Goal: Task Accomplishment & Management: Use online tool/utility

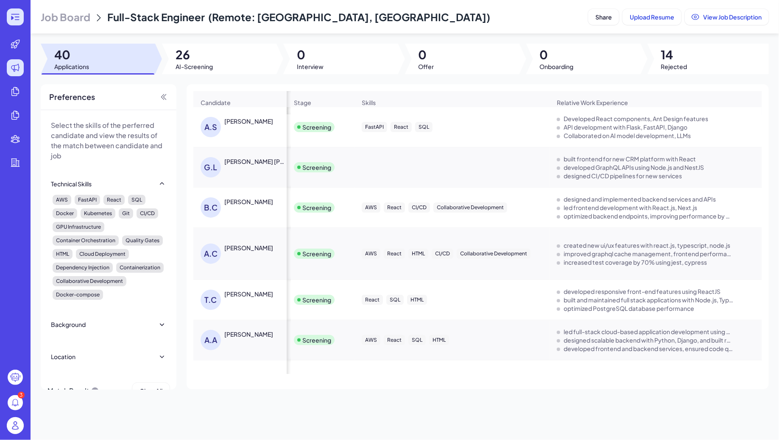
scroll to position [212, 559]
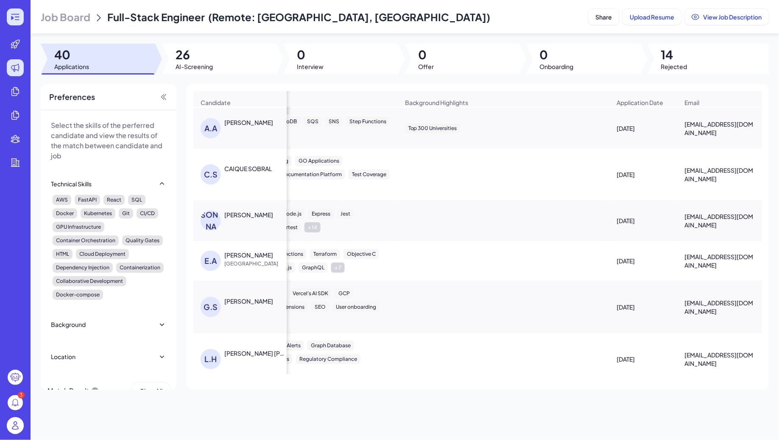
click at [10, 20] on icon at bounding box center [15, 17] width 10 height 10
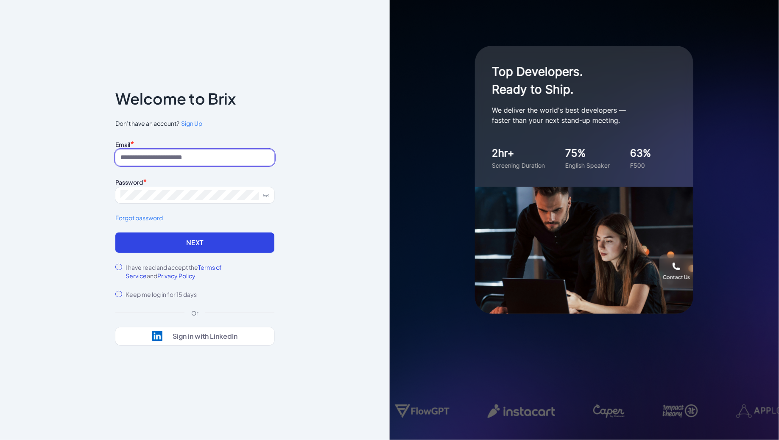
type input "**********"
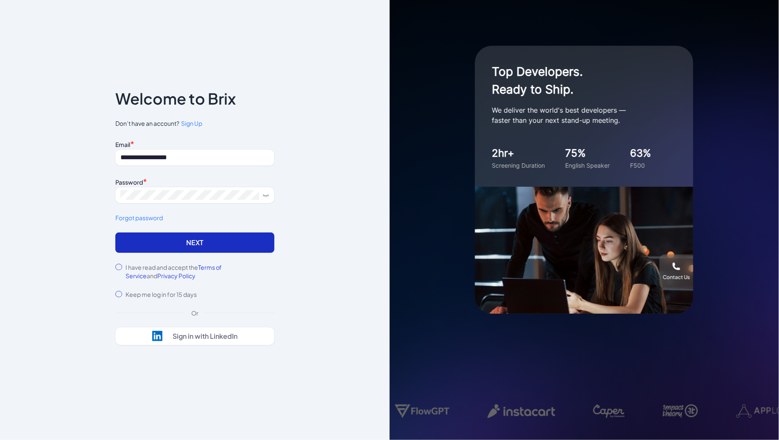
click at [159, 246] on button "Next" at bounding box center [194, 243] width 159 height 20
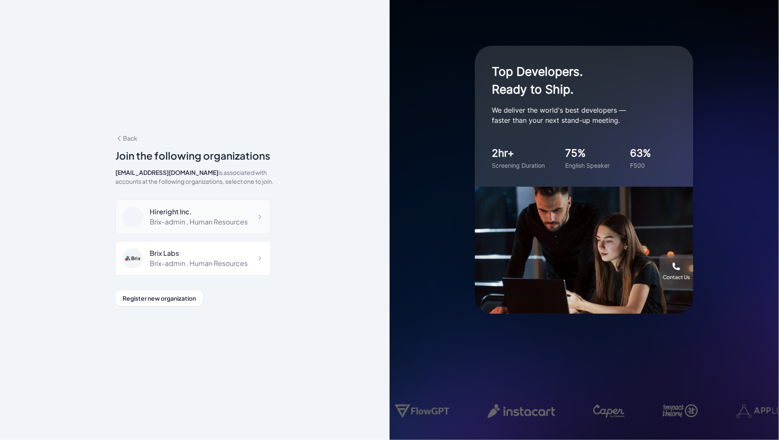
scroll to position [1661, 0]
click at [189, 249] on div "Silicon Data" at bounding box center [191, 254] width 83 height 10
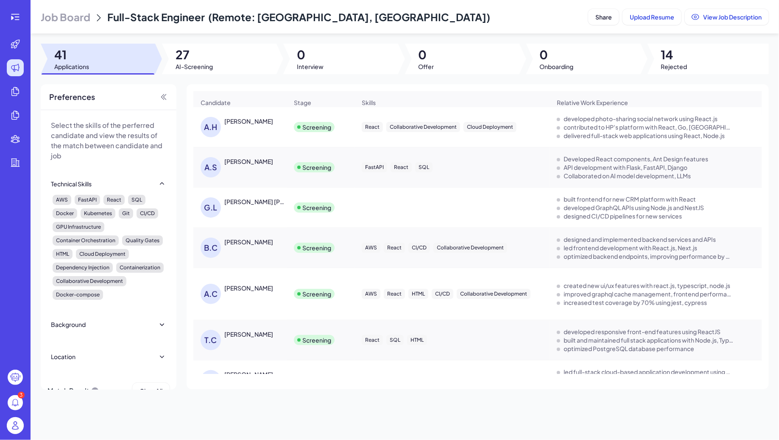
click at [242, 123] on div "Armando Hector" at bounding box center [248, 121] width 49 height 8
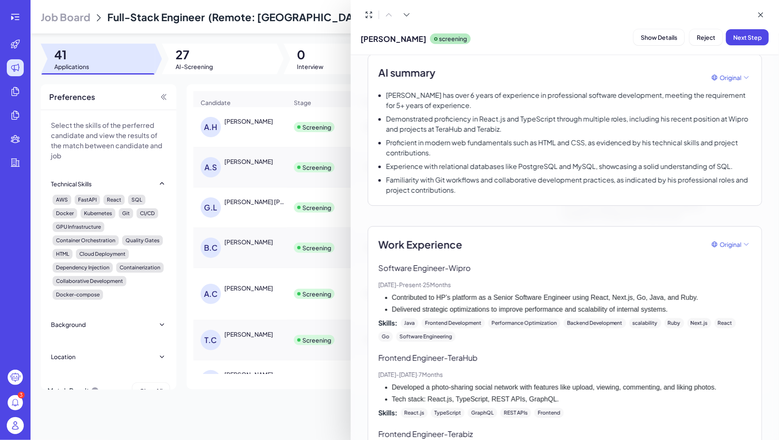
scroll to position [87, 0]
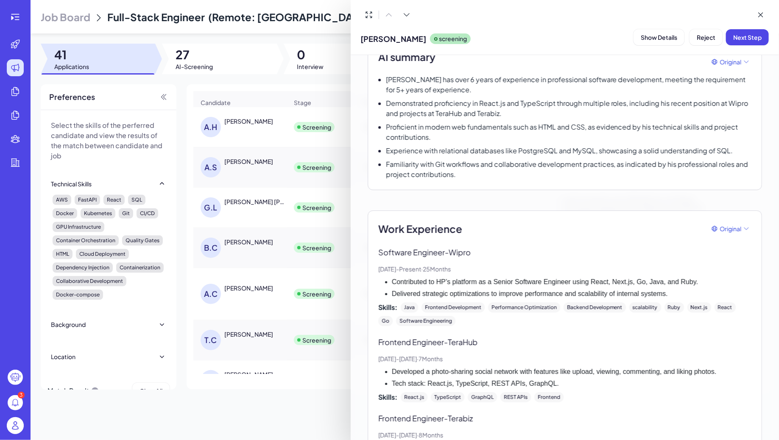
click at [287, 120] on div at bounding box center [389, 220] width 779 height 440
